Goal: Information Seeking & Learning: Find specific fact

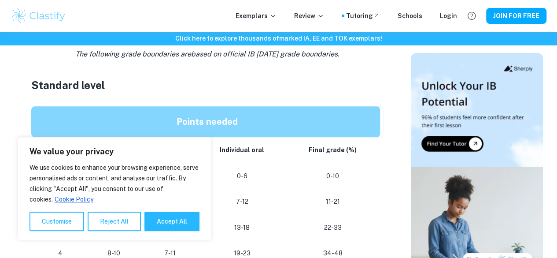
scroll to position [491, 0]
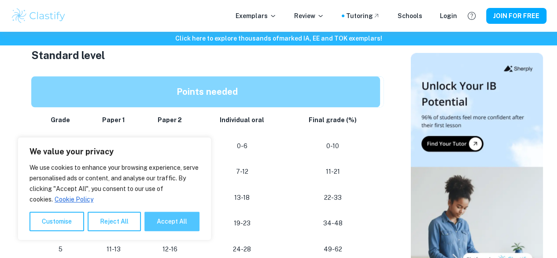
click at [163, 216] on button "Accept All" at bounding box center [172, 220] width 55 height 19
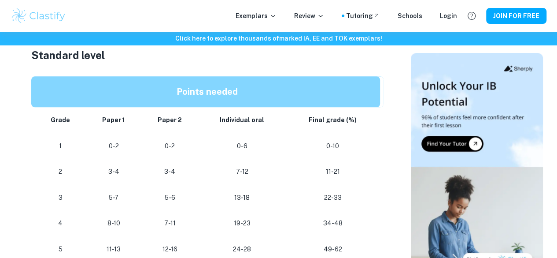
checkbox input "true"
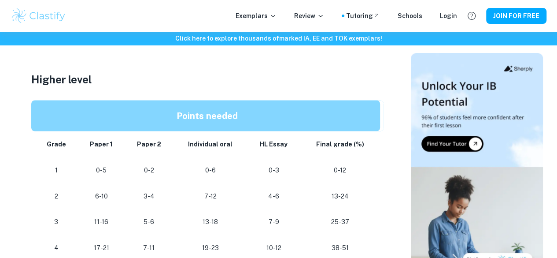
scroll to position [825, 0]
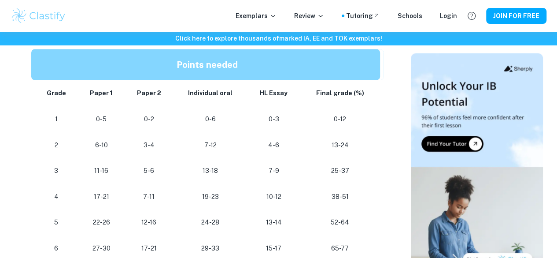
click at [193, 70] on strong "Points needed" at bounding box center [207, 64] width 61 height 11
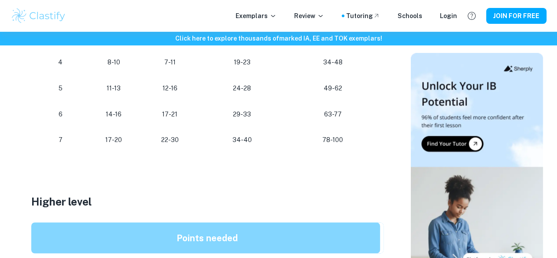
scroll to position [651, 0]
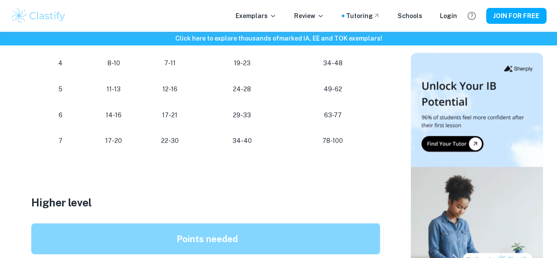
click at [324, 121] on p "63-77" at bounding box center [333, 115] width 80 height 12
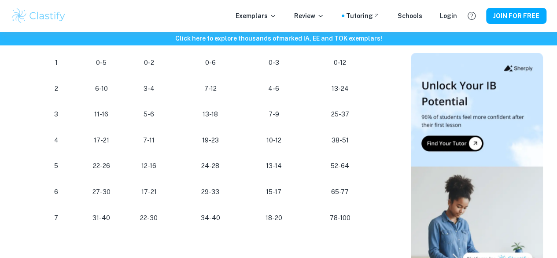
scroll to position [881, 0]
drag, startPoint x: 262, startPoint y: 137, endPoint x: 255, endPoint y: 137, distance: 7.0
click at [255, 121] on p "7-9" at bounding box center [274, 115] width 39 height 12
drag, startPoint x: 264, startPoint y: 142, endPoint x: 285, endPoint y: 145, distance: 20.9
click at [285, 121] on p "7-9" at bounding box center [274, 115] width 39 height 12
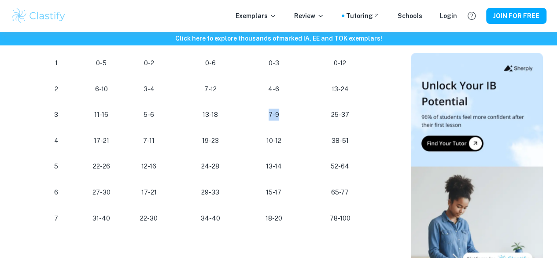
click at [285, 121] on p "7-9" at bounding box center [274, 115] width 39 height 12
click at [276, 121] on p "7-9" at bounding box center [274, 115] width 39 height 12
drag, startPoint x: 282, startPoint y: 141, endPoint x: 256, endPoint y: 141, distance: 26.0
click at [256, 121] on p "7-9" at bounding box center [274, 115] width 39 height 12
